Goal: Task Accomplishment & Management: Complete application form

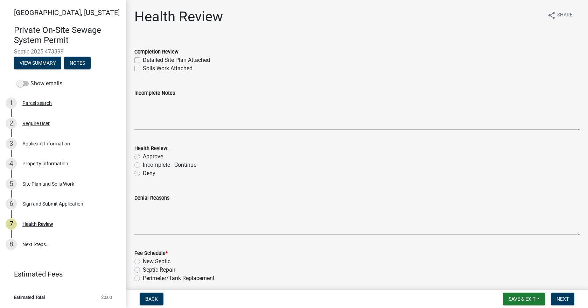
drag, startPoint x: 137, startPoint y: 60, endPoint x: 133, endPoint y: 60, distance: 3.5
click at [134, 60] on div "Completion Review Detailed Site Plan Attached Soils Work Attached" at bounding box center [357, 56] width 456 height 34
click at [143, 59] on label "Detailed Site Plan Attached" at bounding box center [176, 60] width 67 height 8
click at [143, 59] on input "Detailed Site Plan Attached" at bounding box center [145, 58] width 5 height 5
checkbox input "true"
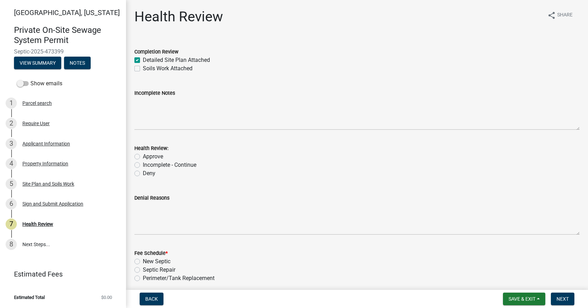
checkbox input "false"
click at [143, 158] on label "Approve" at bounding box center [153, 157] width 20 height 8
click at [143, 157] on input "Approve" at bounding box center [145, 155] width 5 height 5
radio input "true"
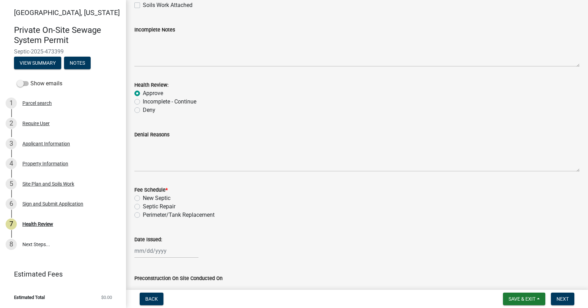
scroll to position [140, 0]
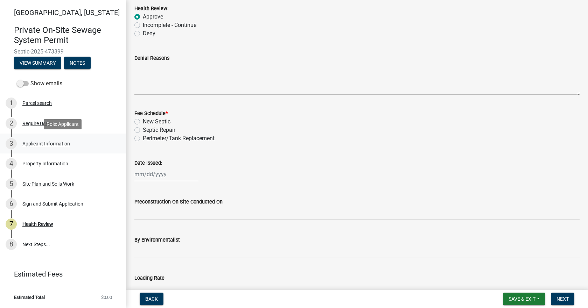
click at [35, 144] on div "Applicant Information" at bounding box center [46, 143] width 48 height 5
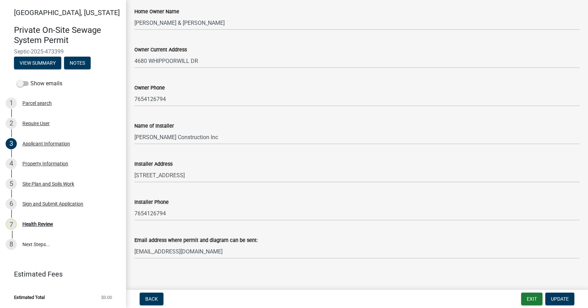
scroll to position [161, 0]
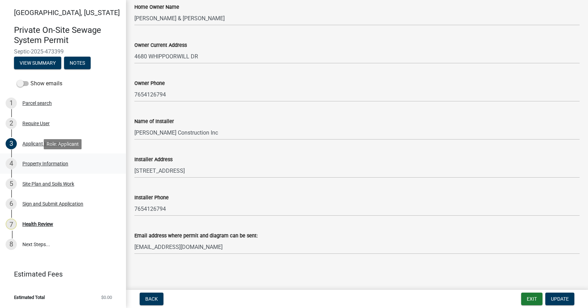
click at [41, 160] on div "4 Property Information" at bounding box center [60, 163] width 109 height 11
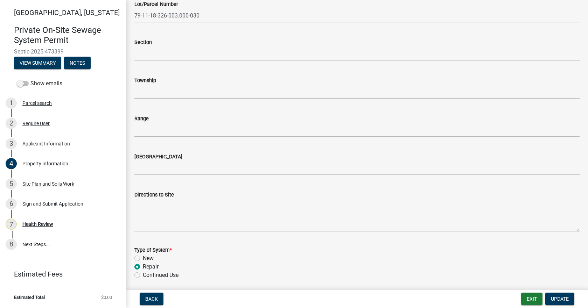
scroll to position [245, 0]
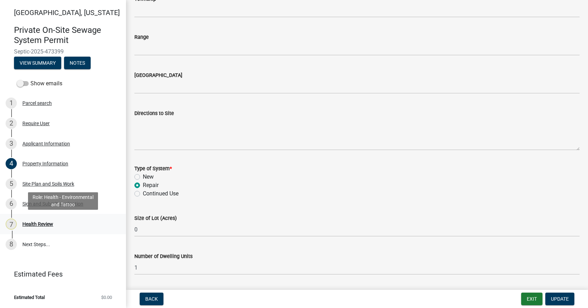
click at [36, 221] on div "7 Health Review" at bounding box center [60, 224] width 109 height 11
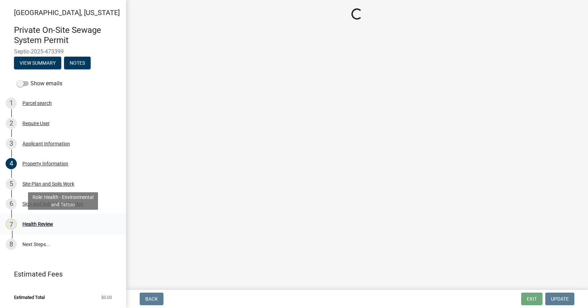
scroll to position [0, 0]
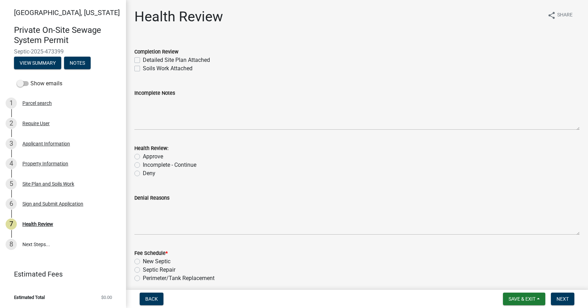
click at [143, 59] on label "Detailed Site Plan Attached" at bounding box center [176, 60] width 67 height 8
click at [143, 59] on input "Detailed Site Plan Attached" at bounding box center [145, 58] width 5 height 5
checkbox input "true"
checkbox input "false"
click at [143, 155] on label "Approve" at bounding box center [153, 157] width 20 height 8
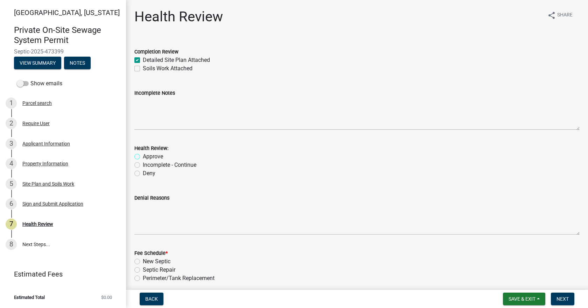
click at [143, 155] on input "Approve" at bounding box center [145, 155] width 5 height 5
radio input "true"
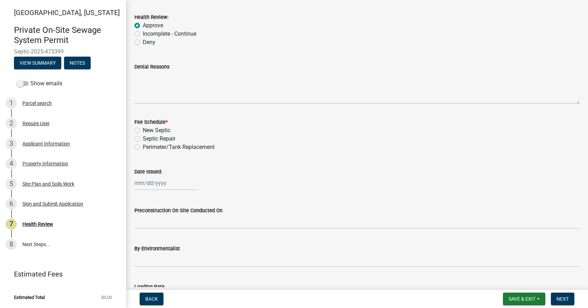
scroll to position [140, 0]
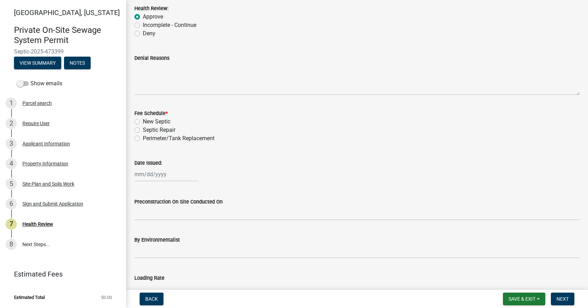
click at [143, 128] on label "Septic Repair" at bounding box center [159, 130] width 33 height 8
click at [143, 128] on input "Septic Repair" at bounding box center [145, 128] width 5 height 5
radio input "true"
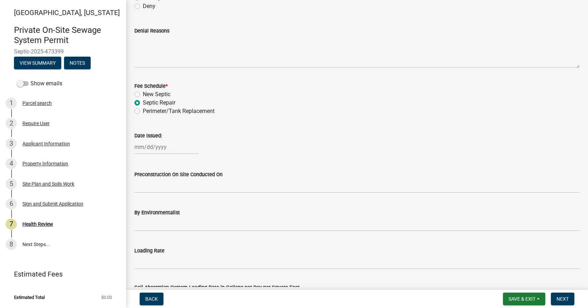
scroll to position [210, 0]
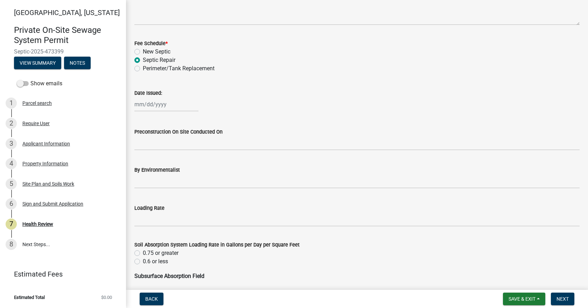
click at [148, 112] on wm-data-entity-input "Date Issued:" at bounding box center [356, 98] width 445 height 39
click at [151, 105] on div at bounding box center [166, 104] width 64 height 14
select select "9"
select select "2025"
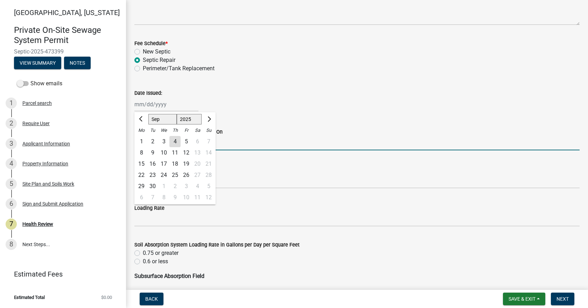
click at [242, 145] on input "Preconstruction On Site Conducted On" at bounding box center [356, 143] width 445 height 14
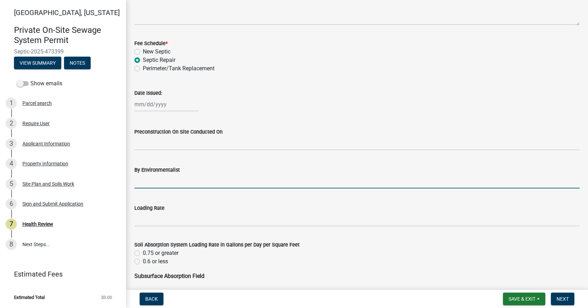
click at [235, 184] on input "By Environmentalist" at bounding box center [356, 181] width 445 height 14
click at [160, 106] on div at bounding box center [166, 104] width 64 height 14
select select "9"
select select "2025"
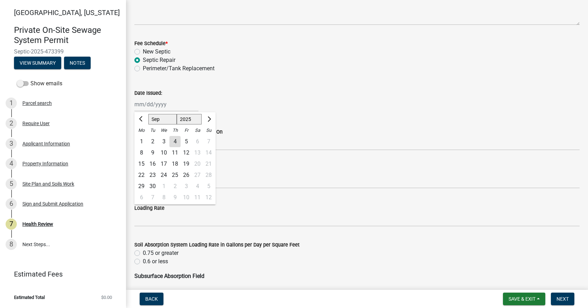
drag, startPoint x: 231, startPoint y: 191, endPoint x: 231, endPoint y: 186, distance: 5.3
click at [231, 191] on wm-data-entity-input "By Environmentalist" at bounding box center [356, 175] width 445 height 38
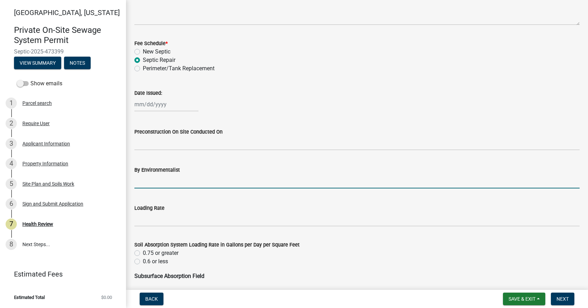
click at [230, 182] on input "By Environmentalist" at bounding box center [356, 181] width 445 height 14
click at [153, 105] on div at bounding box center [166, 104] width 64 height 14
select select "9"
select select "2025"
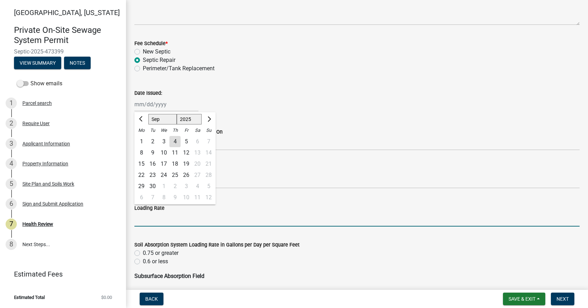
click at [204, 217] on input "Loading Rate" at bounding box center [356, 219] width 445 height 14
click at [142, 106] on div at bounding box center [166, 104] width 64 height 14
select select "9"
select select "2025"
click at [165, 221] on input "Loading Rate" at bounding box center [356, 219] width 445 height 14
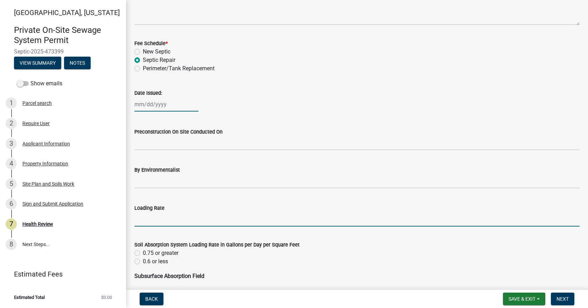
click at [151, 103] on div at bounding box center [166, 104] width 64 height 14
select select "9"
select select "2025"
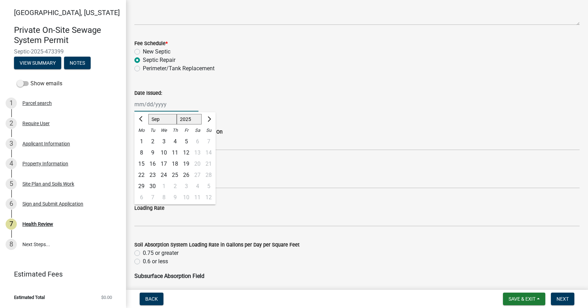
click at [166, 105] on input "Date Issued:" at bounding box center [166, 104] width 64 height 14
click at [153, 104] on input "Date Issued:" at bounding box center [166, 104] width 64 height 14
click at [145, 117] on button "Previous month" at bounding box center [141, 119] width 8 height 11
click at [209, 117] on span "Next month" at bounding box center [208, 119] width 5 height 5
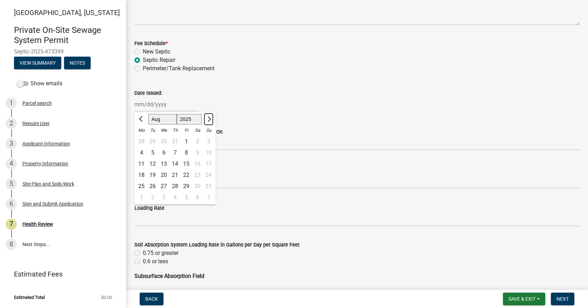
select select "9"
click at [173, 138] on div "4" at bounding box center [174, 141] width 11 height 11
type input "[DATE]"
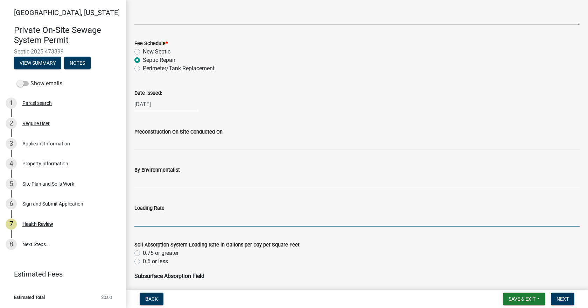
click at [172, 216] on input "Loading Rate" at bounding box center [356, 219] width 445 height 14
type input ".3"
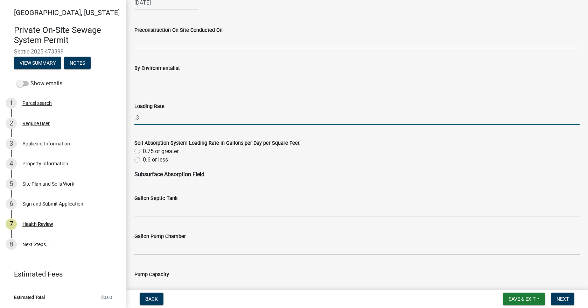
scroll to position [315, 0]
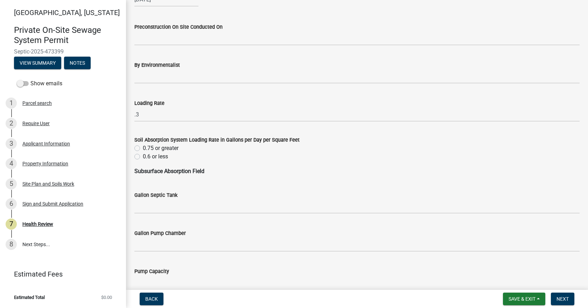
click at [143, 157] on label "0.6 or less" at bounding box center [155, 157] width 25 height 8
click at [143, 157] on input "0.6 or less" at bounding box center [145, 155] width 5 height 5
radio input "true"
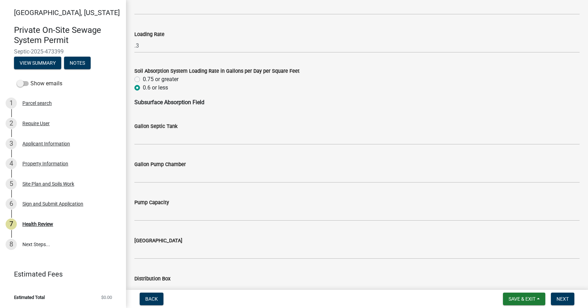
scroll to position [385, 0]
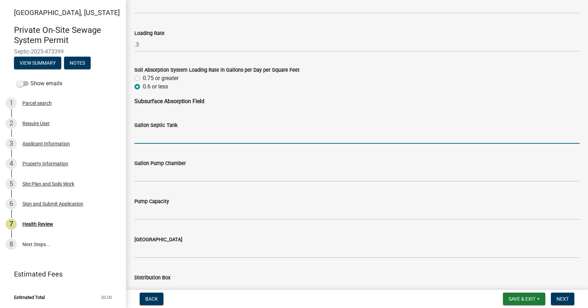
click at [148, 133] on input "Gallon Septic Tank" at bounding box center [356, 137] width 445 height 14
type input "Existing tank"
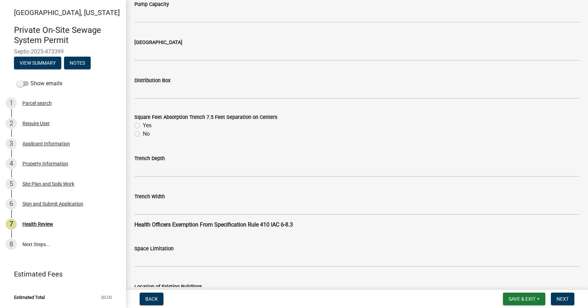
scroll to position [595, 0]
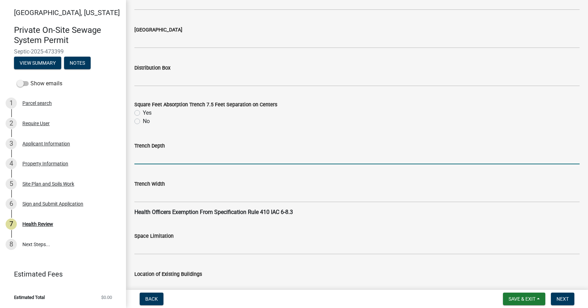
click at [152, 158] on input "Trench Depth" at bounding box center [356, 157] width 445 height 14
click at [139, 159] on input "Trench Depth" at bounding box center [356, 157] width 445 height 14
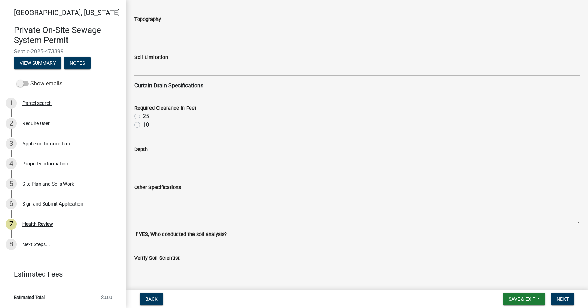
scroll to position [910, 0]
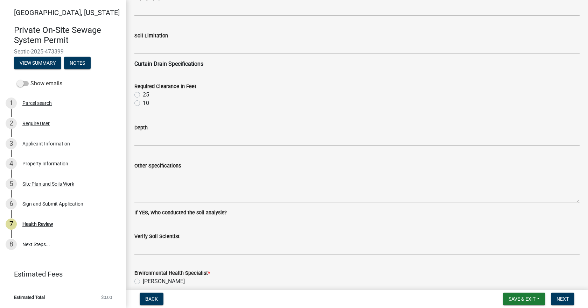
type input "4"-24""
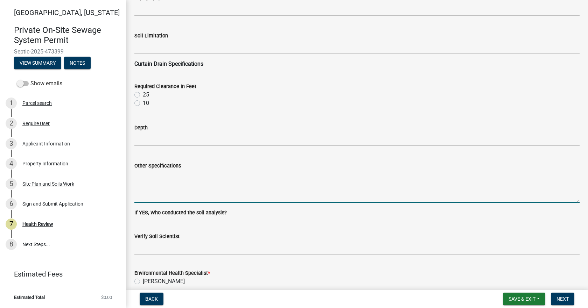
click at [170, 178] on textarea "Other Specifications" at bounding box center [356, 186] width 445 height 33
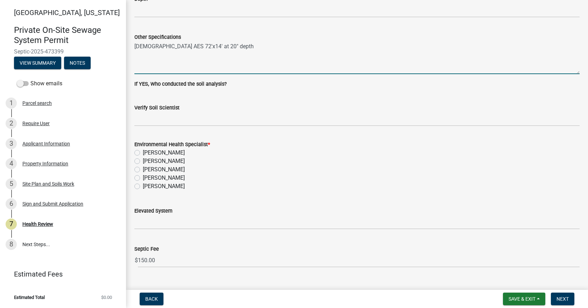
scroll to position [1050, 0]
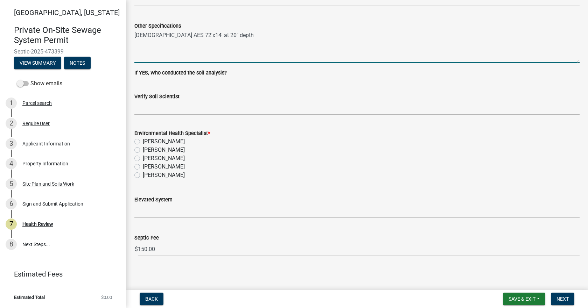
type textarea "[DEMOGRAPHIC_DATA] AES 72'x14' at 20" depth"
click at [143, 175] on label "[PERSON_NAME]" at bounding box center [164, 175] width 42 height 8
click at [143, 175] on input "[PERSON_NAME]" at bounding box center [145, 173] width 5 height 5
radio input "true"
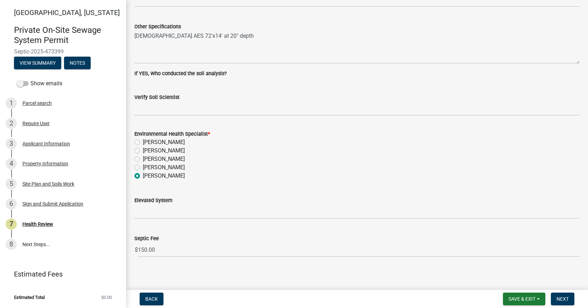
scroll to position [1053, 0]
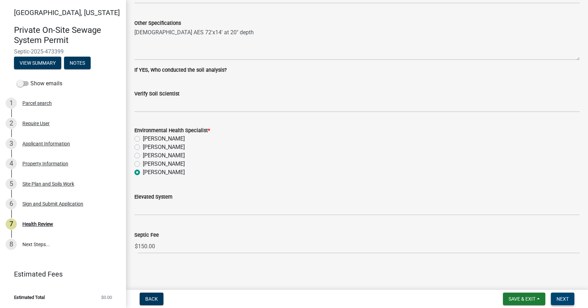
click at [558, 299] on span "Next" at bounding box center [563, 300] width 12 height 6
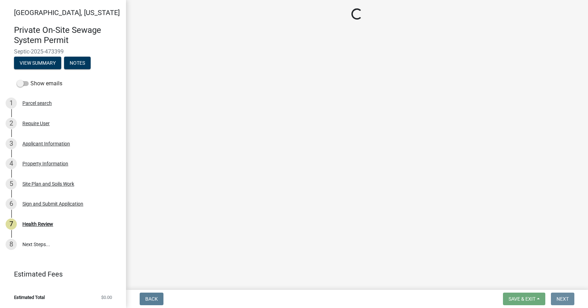
scroll to position [0, 0]
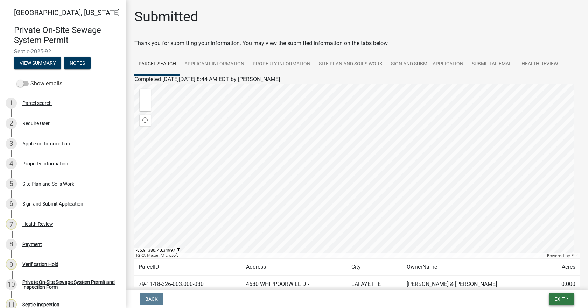
click at [563, 302] on span "Exit" at bounding box center [560, 300] width 10 height 6
click at [546, 283] on button "Save & Exit" at bounding box center [546, 281] width 56 height 17
